Goal: Task Accomplishment & Management: Use online tool/utility

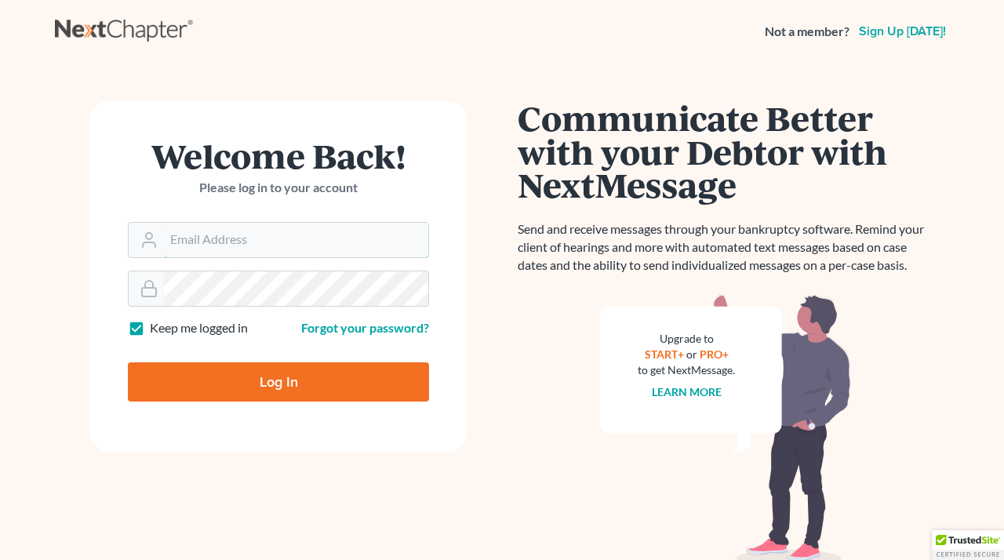
type input "[EMAIL_ADDRESS][DOMAIN_NAME]"
click at [296, 379] on input "Log In" at bounding box center [278, 381] width 301 height 39
type input "Thinking..."
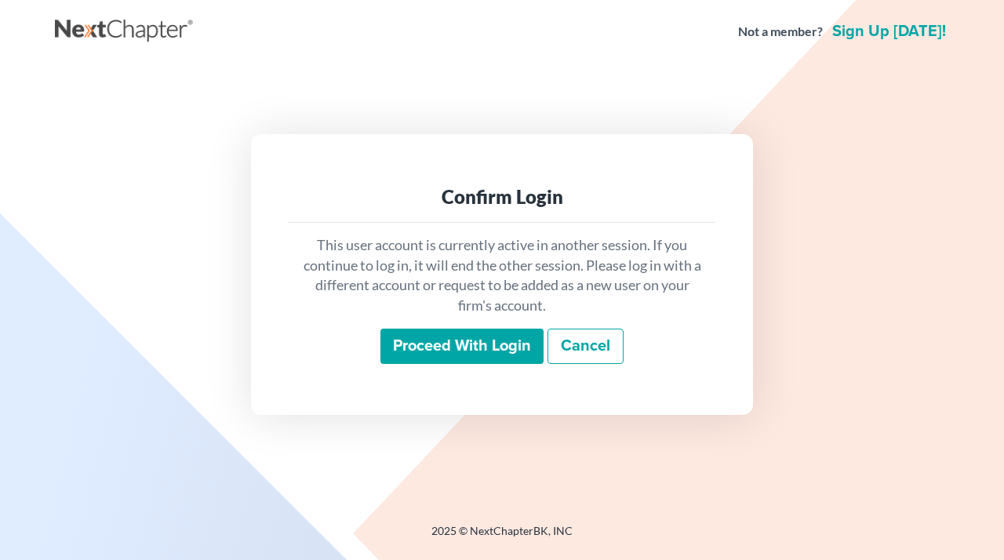
click at [489, 346] on input "Proceed with login" at bounding box center [461, 347] width 163 height 36
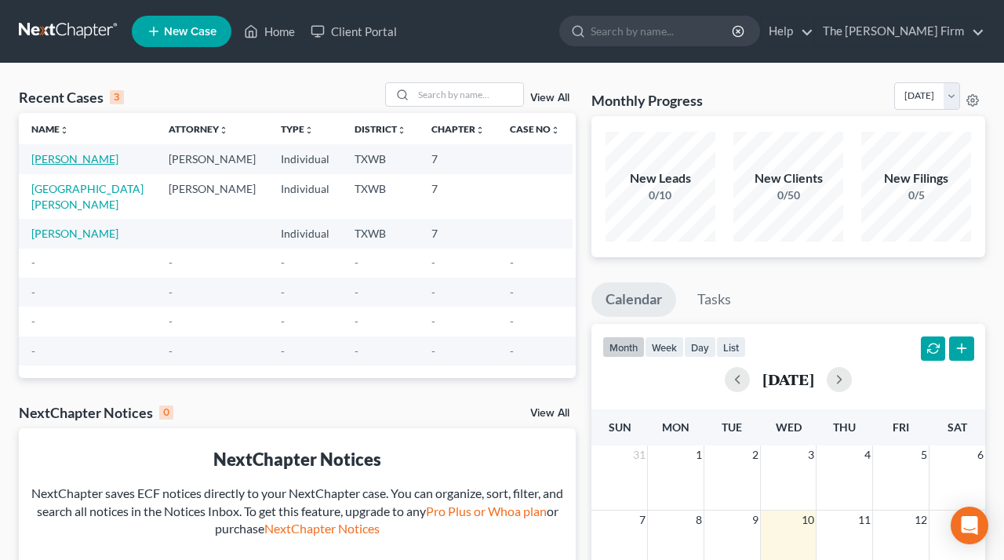
click at [75, 158] on link "[PERSON_NAME]" at bounding box center [74, 158] width 87 height 13
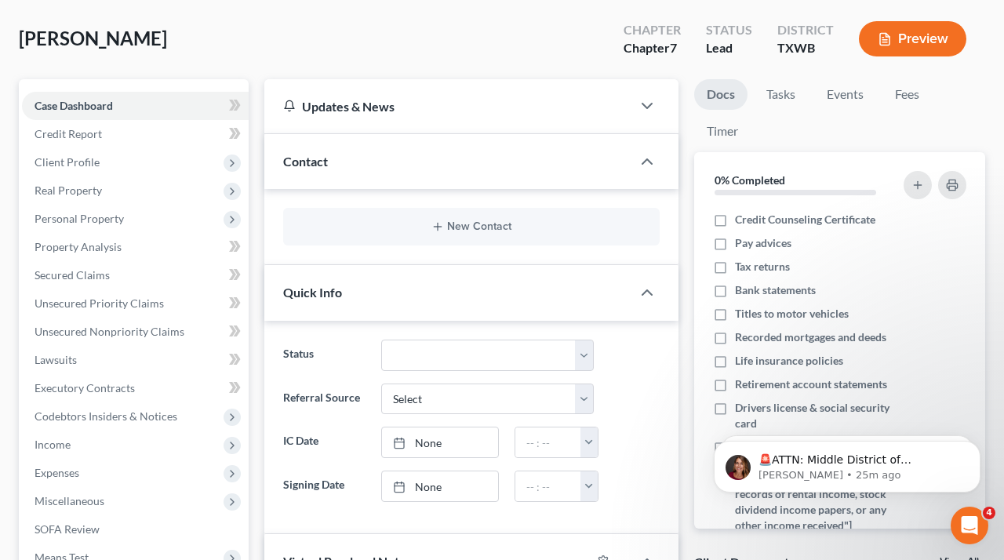
scroll to position [118, 0]
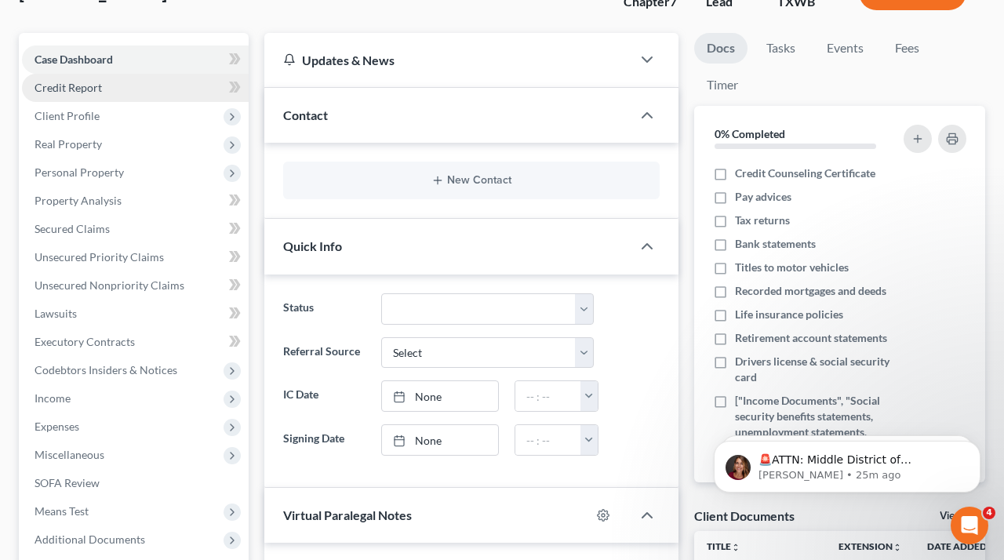
click at [77, 91] on span "Credit Report" at bounding box center [68, 87] width 67 height 13
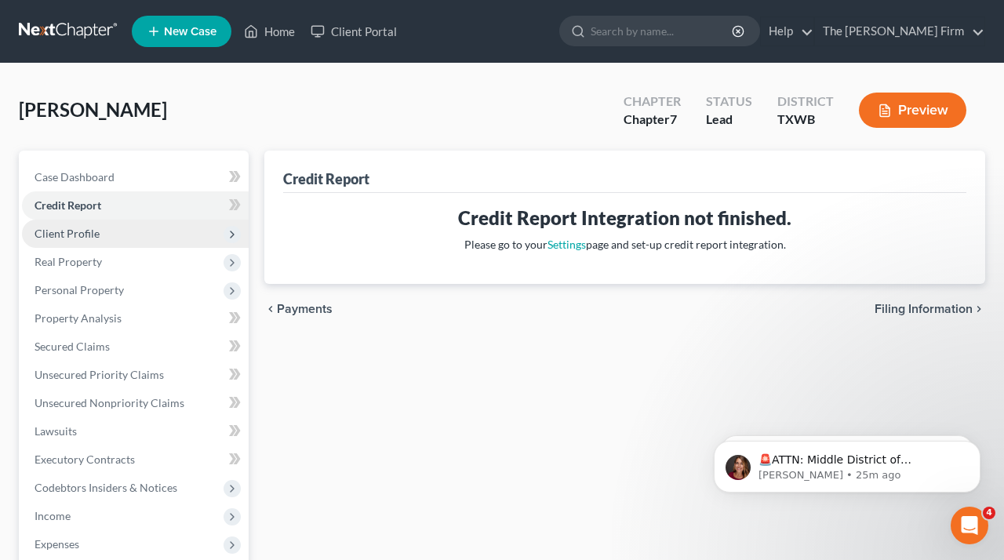
click at [78, 235] on span "Client Profile" at bounding box center [67, 233] width 65 height 13
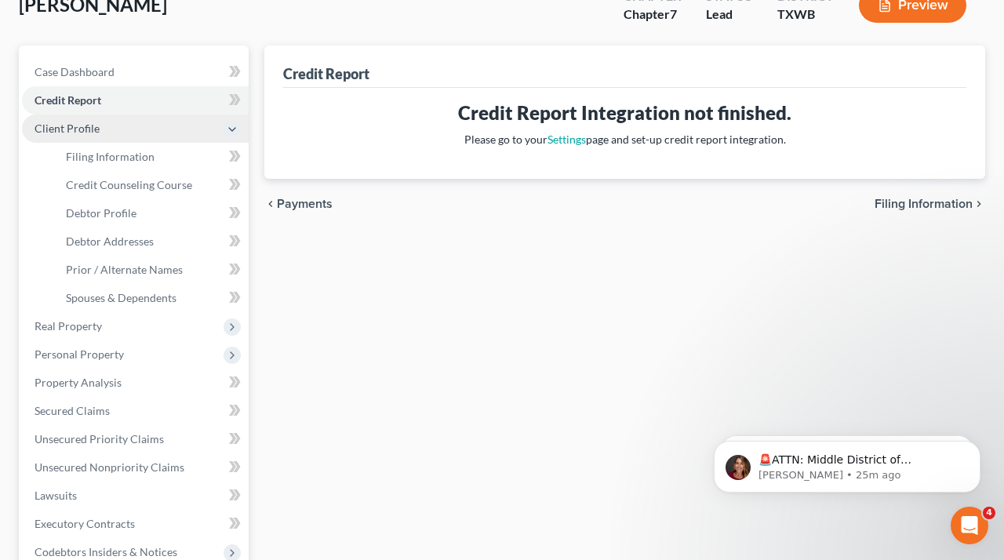
scroll to position [106, 0]
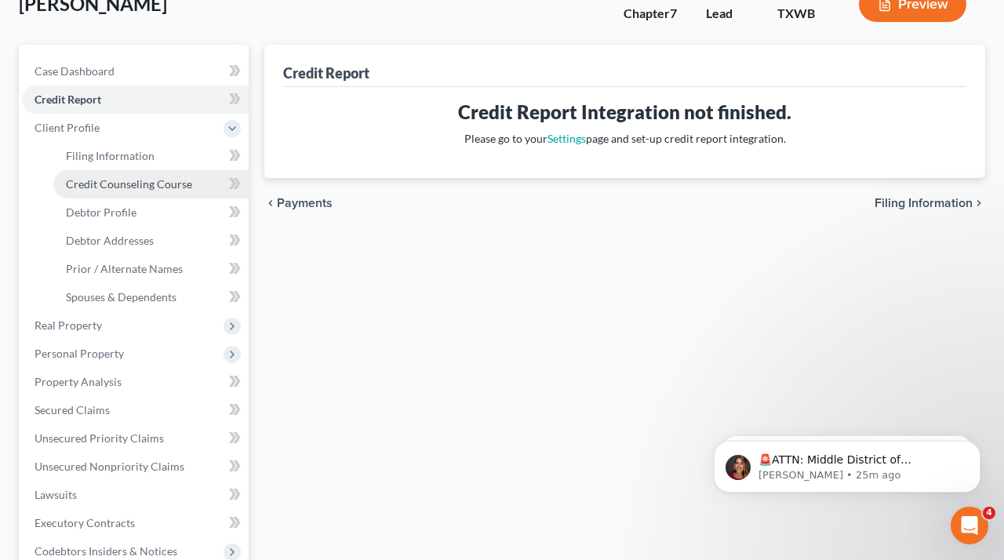
click at [122, 182] on span "Credit Counseling Course" at bounding box center [129, 183] width 126 height 13
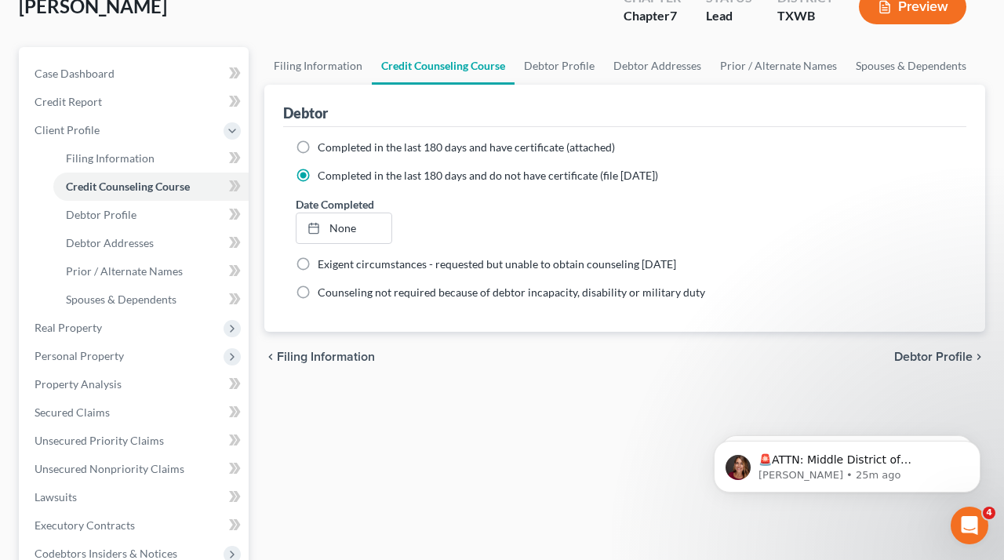
scroll to position [139, 0]
